Goal: Transaction & Acquisition: Purchase product/service

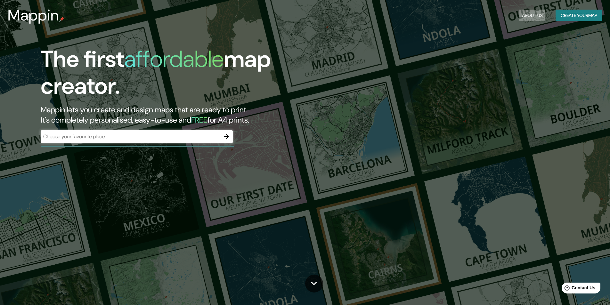
click at [527, 14] on button "About Us" at bounding box center [532, 16] width 26 height 12
click at [570, 14] on button "Create your map" at bounding box center [578, 16] width 47 height 12
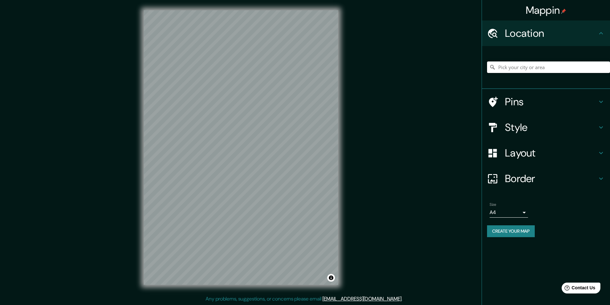
click at [523, 71] on input "Pick your city or area" at bounding box center [548, 67] width 123 height 12
click at [538, 126] on h4 "Style" at bounding box center [551, 127] width 92 height 13
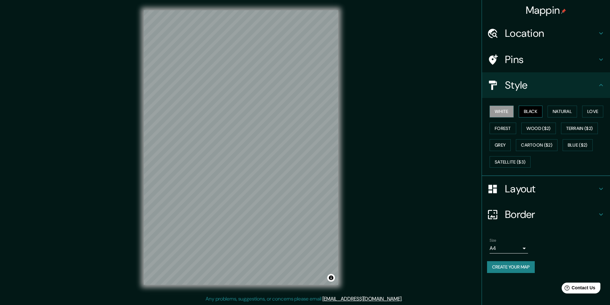
click at [528, 112] on button "Black" at bounding box center [531, 112] width 24 height 12
click at [508, 110] on button "White" at bounding box center [501, 112] width 24 height 12
click at [556, 32] on h4 "Location" at bounding box center [551, 33] width 92 height 13
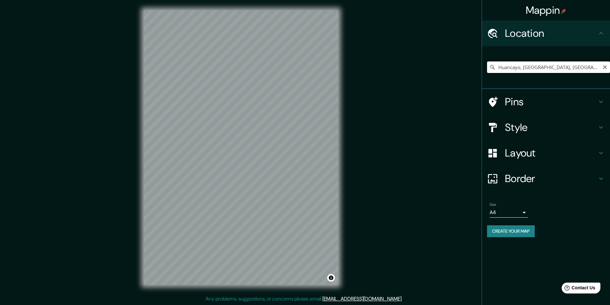
click at [552, 70] on input "Huancayo, [GEOGRAPHIC_DATA], [GEOGRAPHIC_DATA]" at bounding box center [548, 67] width 123 height 12
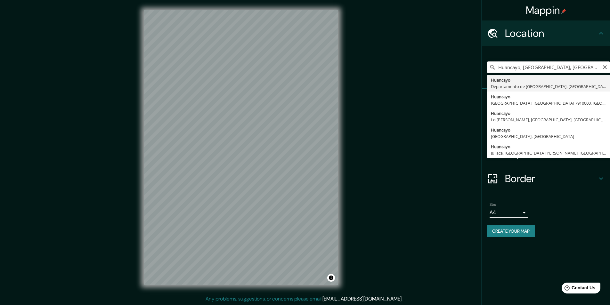
drag, startPoint x: 525, startPoint y: 67, endPoint x: 590, endPoint y: 69, distance: 65.0
click at [590, 69] on input "Huancayo, [GEOGRAPHIC_DATA], [GEOGRAPHIC_DATA]" at bounding box center [548, 67] width 123 height 12
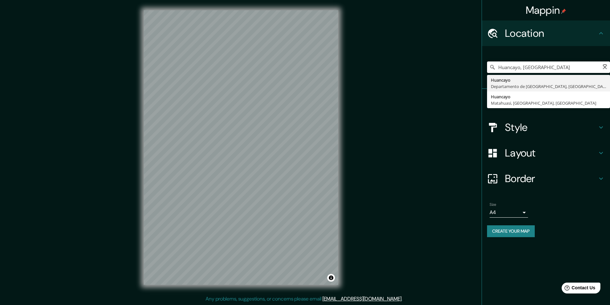
type input "Huancayo, [GEOGRAPHIC_DATA], [GEOGRAPHIC_DATA]"
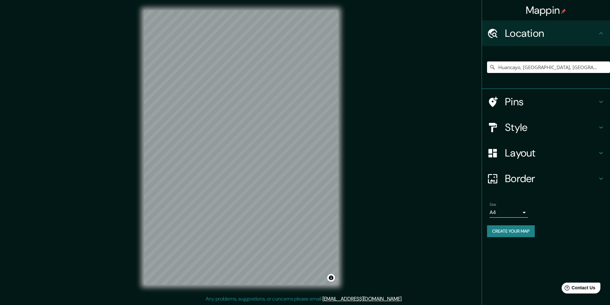
click at [528, 99] on h4 "Pins" at bounding box center [551, 101] width 92 height 13
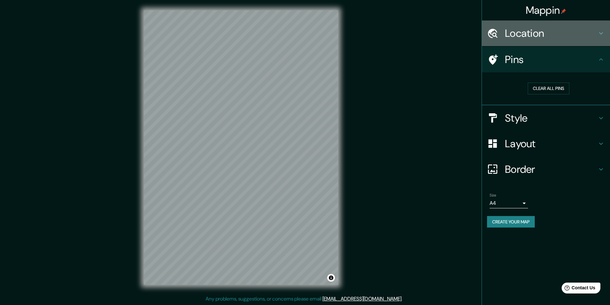
click at [510, 37] on h4 "Location" at bounding box center [551, 33] width 92 height 13
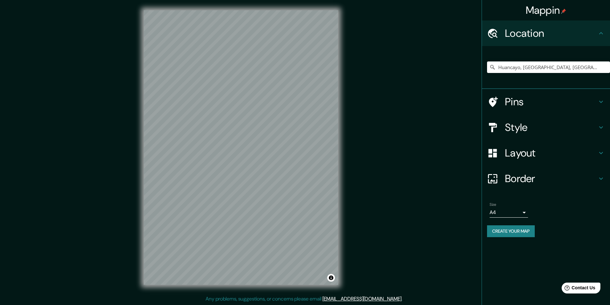
click at [509, 130] on h4 "Style" at bounding box center [551, 127] width 92 height 13
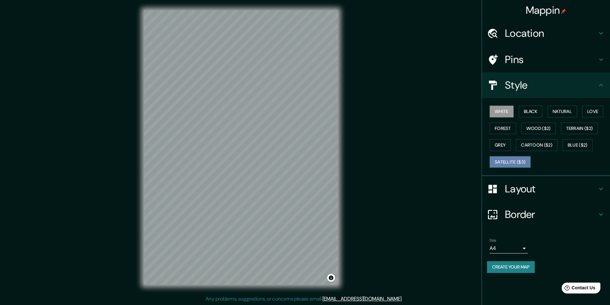
click at [507, 163] on button "Satellite ($3)" at bounding box center [509, 162] width 41 height 12
click at [503, 112] on button "White" at bounding box center [501, 112] width 24 height 12
click at [535, 109] on button "Black" at bounding box center [531, 112] width 24 height 12
click at [511, 161] on button "Satellite ($3)" at bounding box center [509, 162] width 41 height 12
click at [531, 109] on button "Black" at bounding box center [531, 112] width 24 height 12
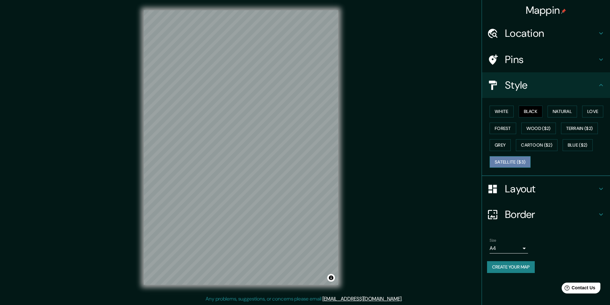
click at [501, 164] on button "Satellite ($3)" at bounding box center [509, 162] width 41 height 12
click at [536, 112] on button "Black" at bounding box center [531, 112] width 24 height 12
click at [553, 116] on button "Natural" at bounding box center [561, 112] width 29 height 12
click at [590, 109] on button "Love" at bounding box center [592, 112] width 21 height 12
click at [509, 127] on button "Forest" at bounding box center [502, 129] width 27 height 12
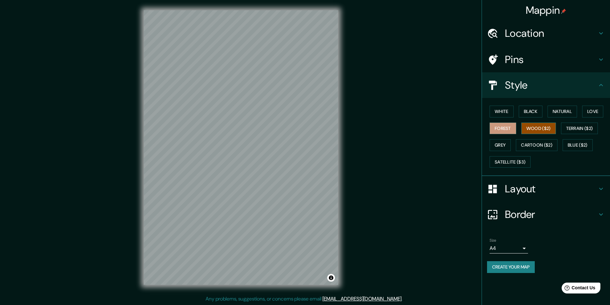
click at [531, 126] on button "Wood ($2)" at bounding box center [538, 129] width 35 height 12
click at [568, 127] on button "Terrain ($2)" at bounding box center [579, 129] width 37 height 12
click at [510, 145] on button "Grey" at bounding box center [499, 145] width 21 height 12
click at [540, 145] on button "Cartoon ($2)" at bounding box center [537, 145] width 42 height 12
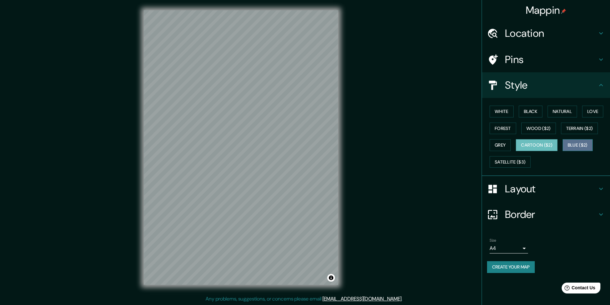
click at [578, 144] on button "Blue ($2)" at bounding box center [577, 145] width 30 height 12
click at [516, 159] on button "Satellite ($3)" at bounding box center [509, 162] width 41 height 12
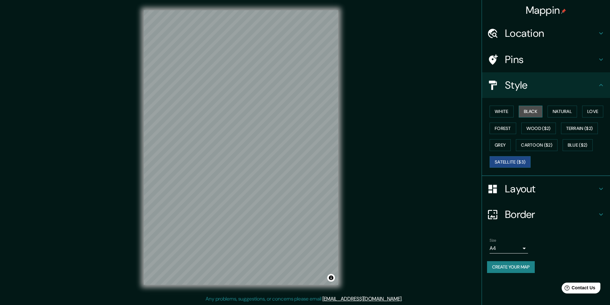
click at [527, 110] on button "Black" at bounding box center [531, 112] width 24 height 12
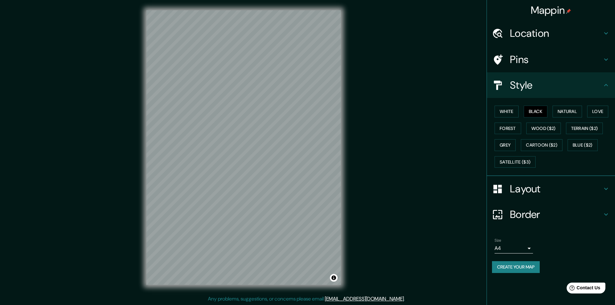
click at [525, 249] on body "Mappin Location [GEOGRAPHIC_DATA], [GEOGRAPHIC_DATA], [GEOGRAPHIC_DATA] [GEOGRA…" at bounding box center [307, 152] width 615 height 305
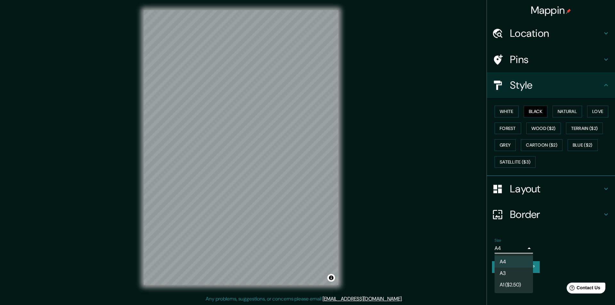
click at [505, 269] on li "A3" at bounding box center [513, 274] width 38 height 12
type input "a4"
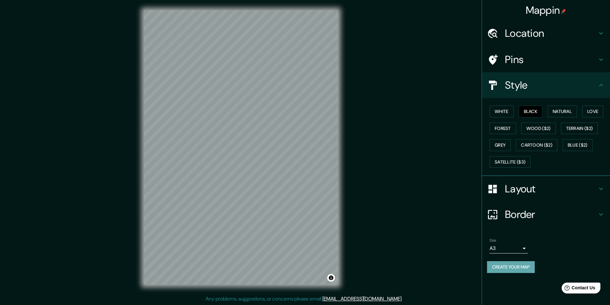
click at [521, 267] on button "Create your map" at bounding box center [511, 267] width 48 height 12
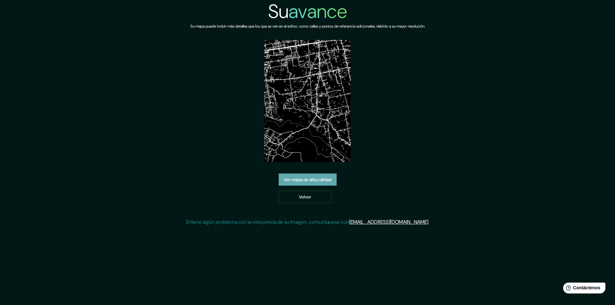
click at [309, 178] on font "Ver mapa de alta calidad" at bounding box center [308, 180] width 48 height 6
